Goal: Transaction & Acquisition: Purchase product/service

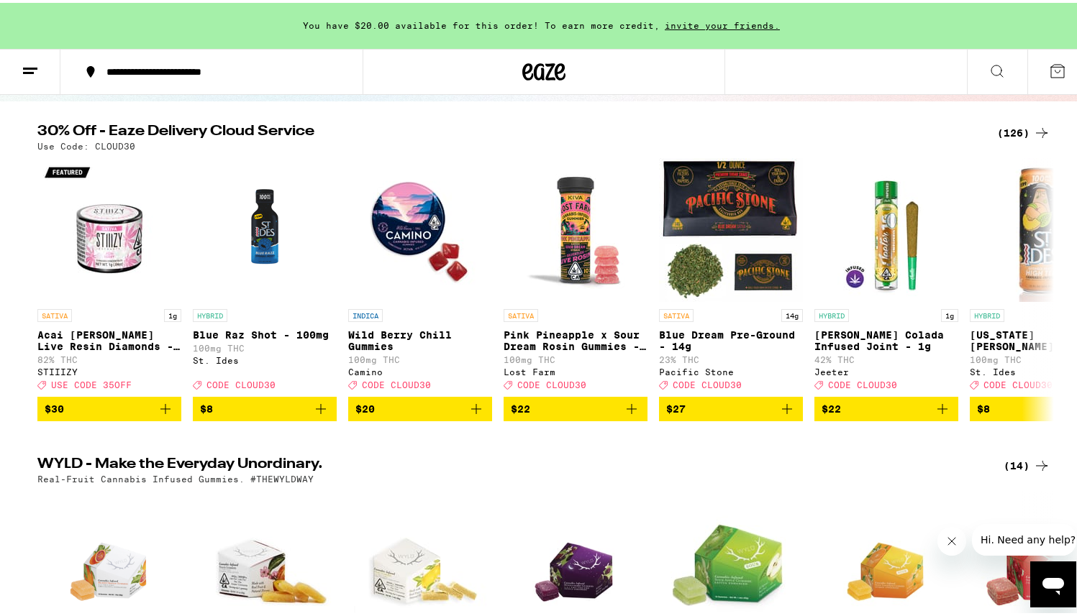
click at [1015, 125] on div "(126)" at bounding box center [1023, 130] width 53 height 17
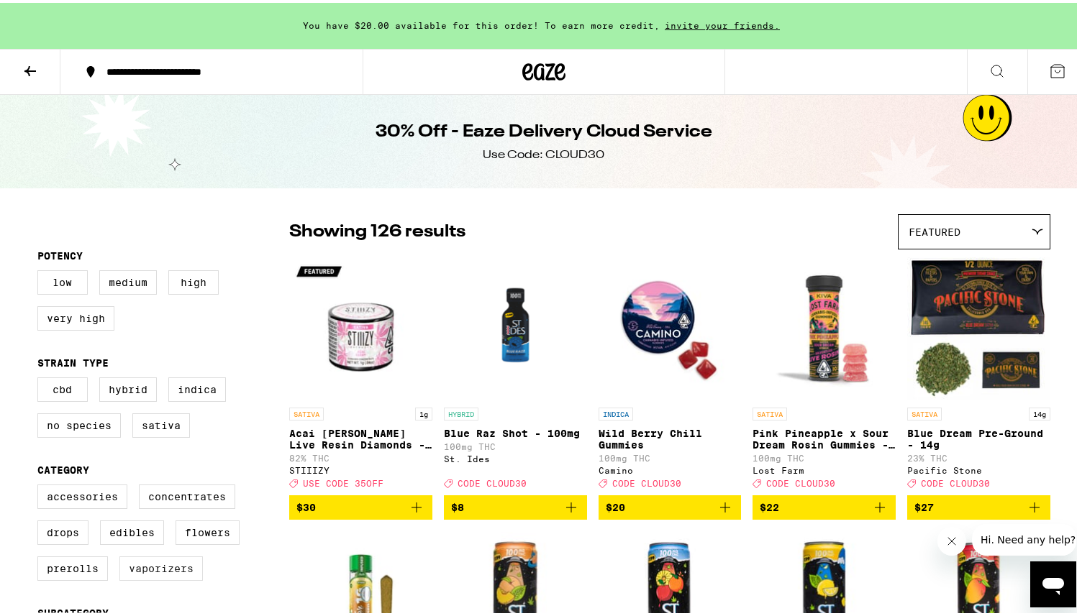
click at [164, 578] on label "Vaporizers" at bounding box center [160, 566] width 83 height 24
click at [41, 485] on input "Vaporizers" at bounding box center [40, 484] width 1 height 1
checkbox input "true"
